Goal: Information Seeking & Learning: Learn about a topic

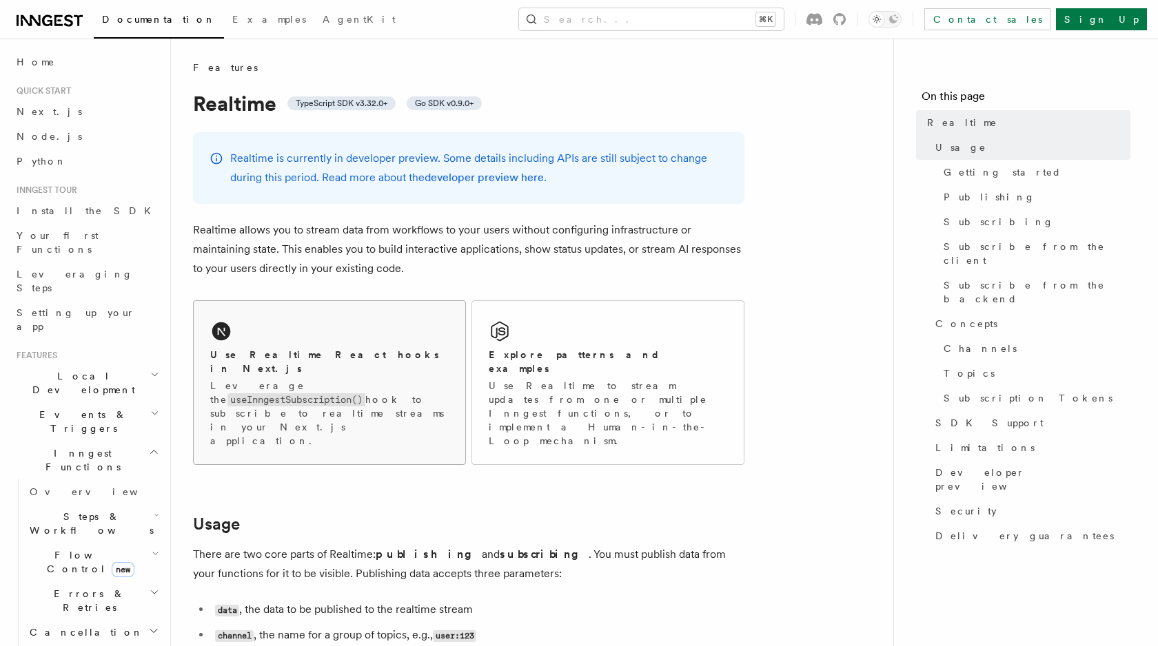
click at [369, 339] on div "Use Realtime React hooks in Next.js Leverage the useInngestSubscription() hook …" at bounding box center [330, 382] width 272 height 163
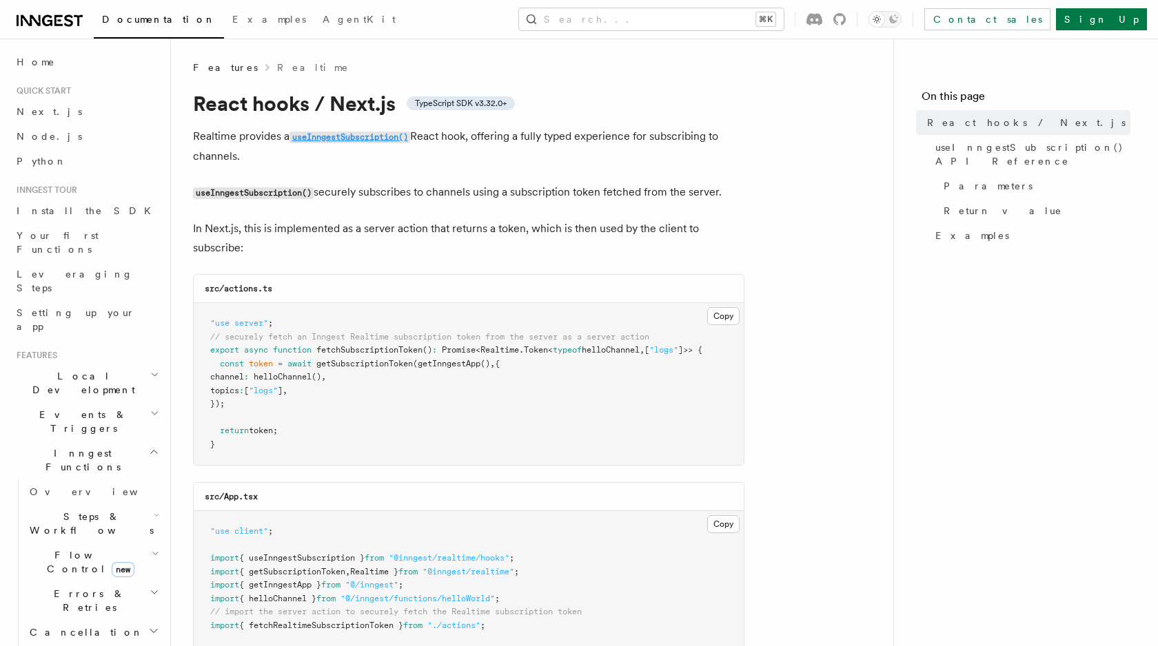
click at [358, 133] on code "useInngestSubscription()" at bounding box center [349, 138] width 121 height 12
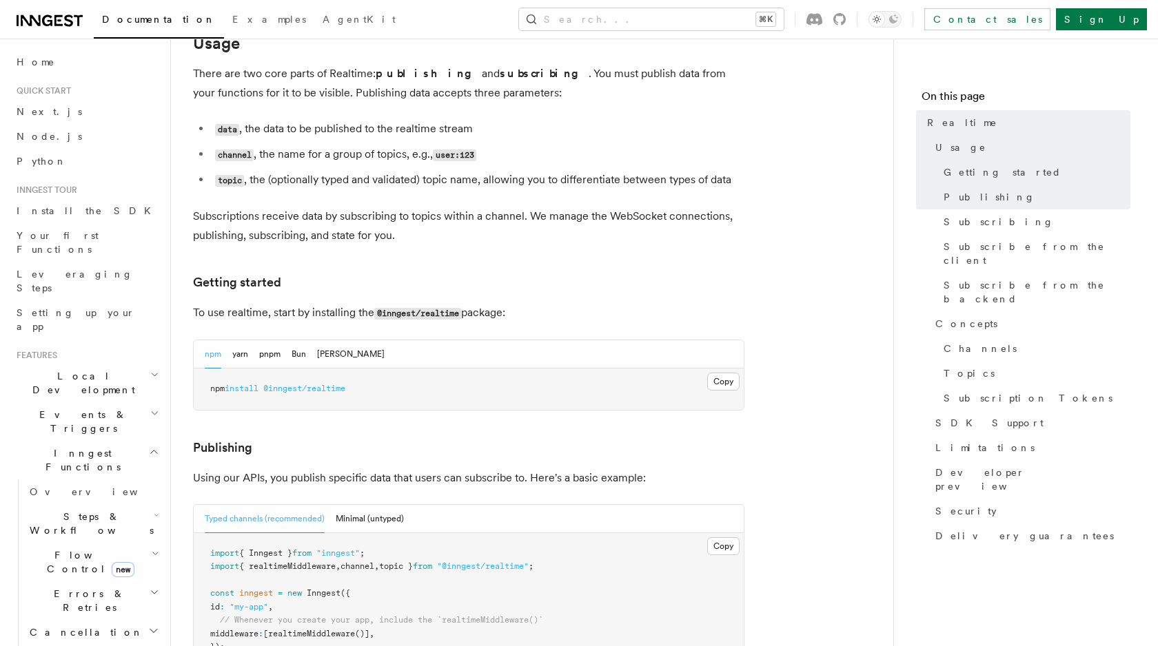
scroll to position [484, 0]
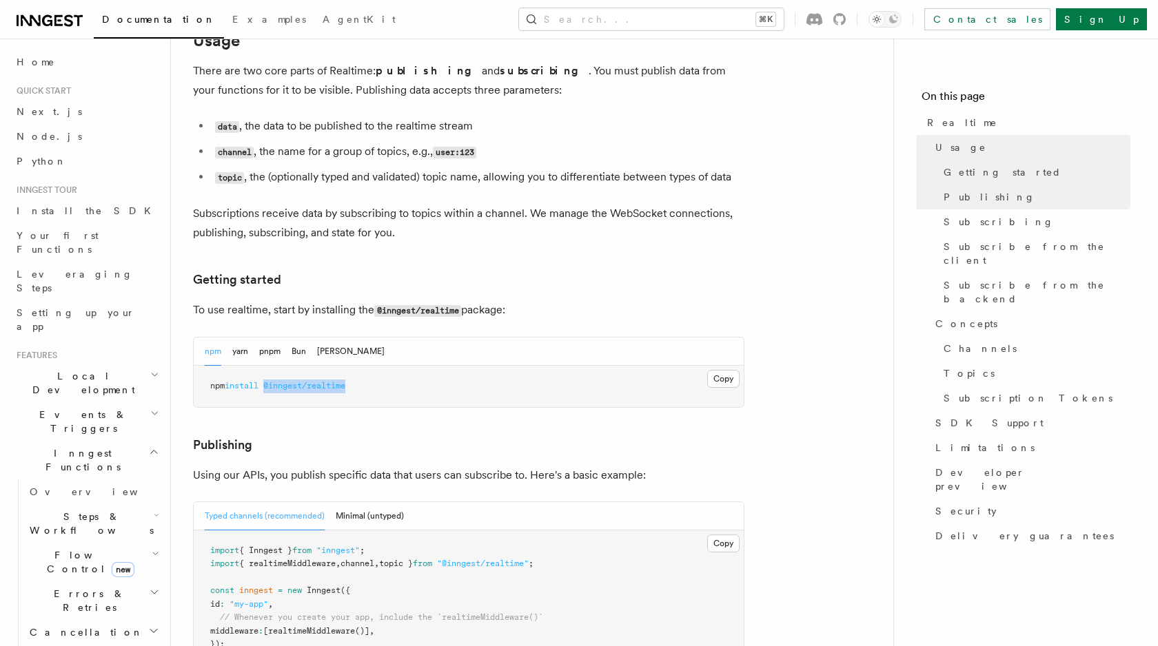
drag, startPoint x: 269, startPoint y: 346, endPoint x: 373, endPoint y: 361, distance: 104.5
click at [373, 366] on pre "npm install @inngest/realtime" at bounding box center [469, 386] width 550 height 41
